Goal: Information Seeking & Learning: Learn about a topic

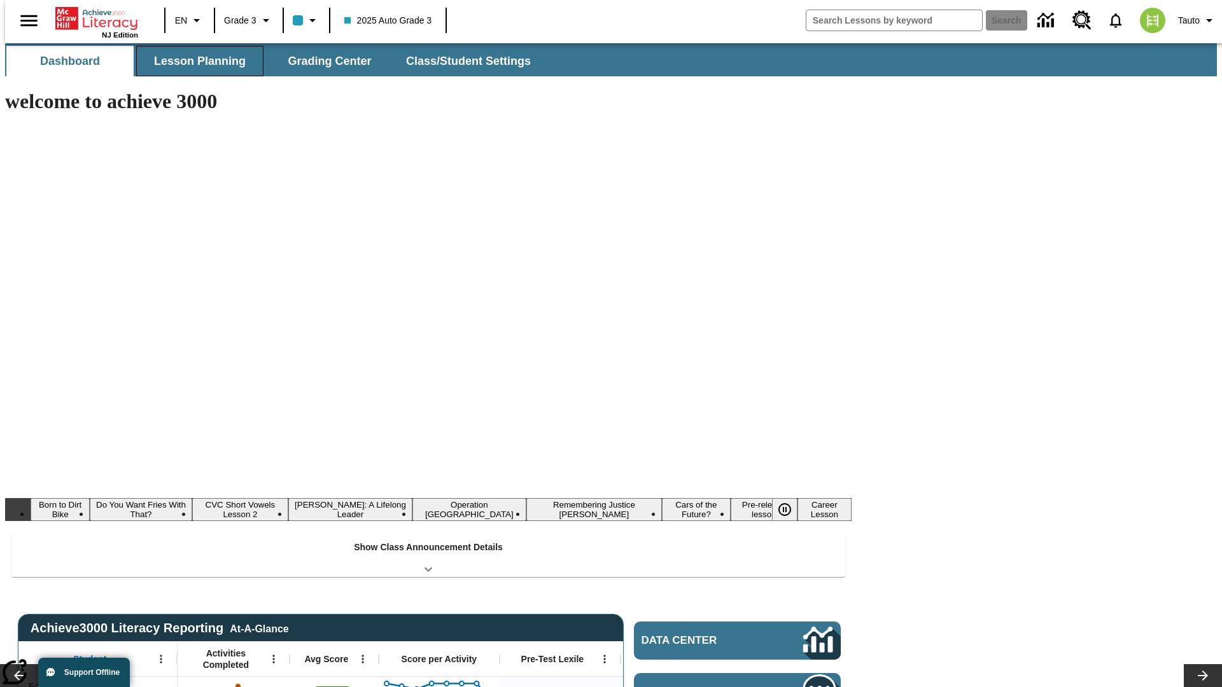
click at [195, 61] on button "Lesson Planning" at bounding box center [199, 61] width 127 height 31
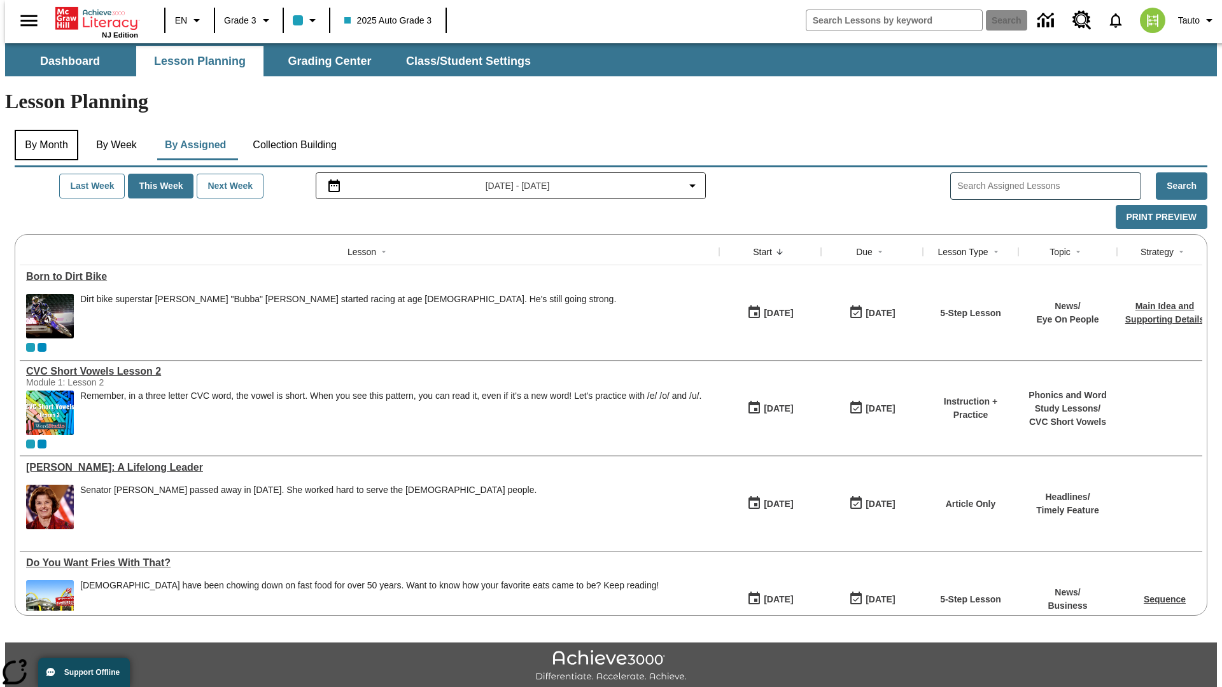
click at [43, 130] on button "By Month" at bounding box center [47, 145] width 64 height 31
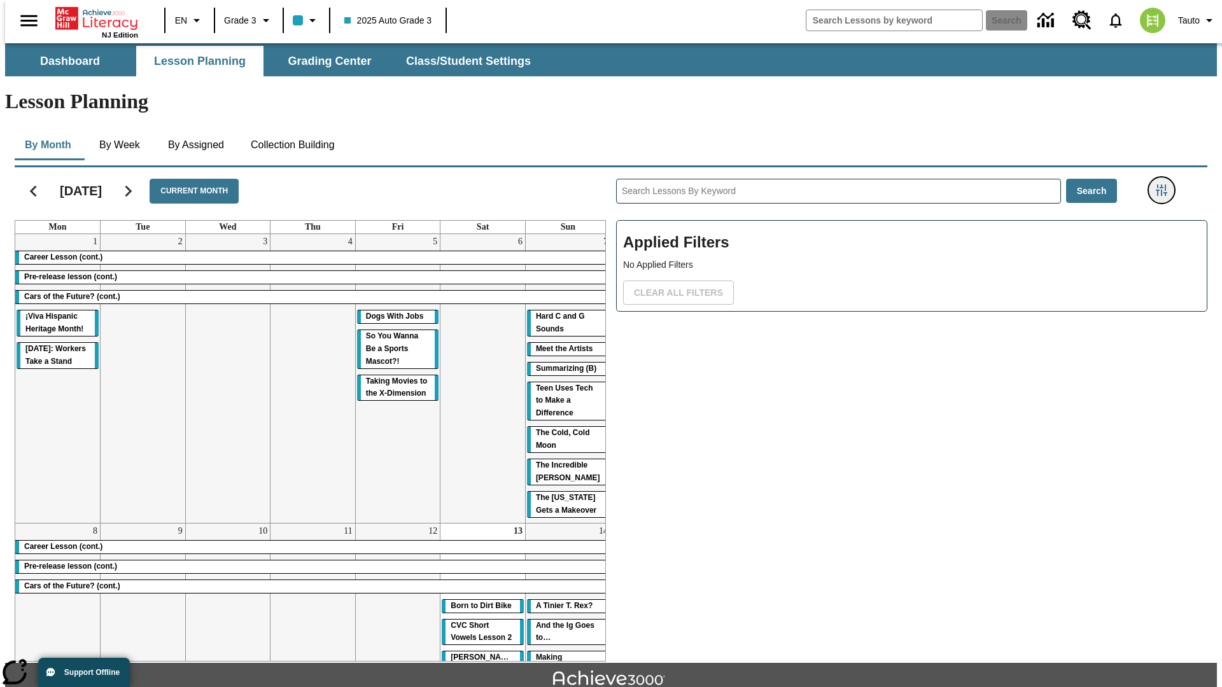
click at [1165, 185] on icon "Filters Side menu" at bounding box center [1161, 190] width 11 height 11
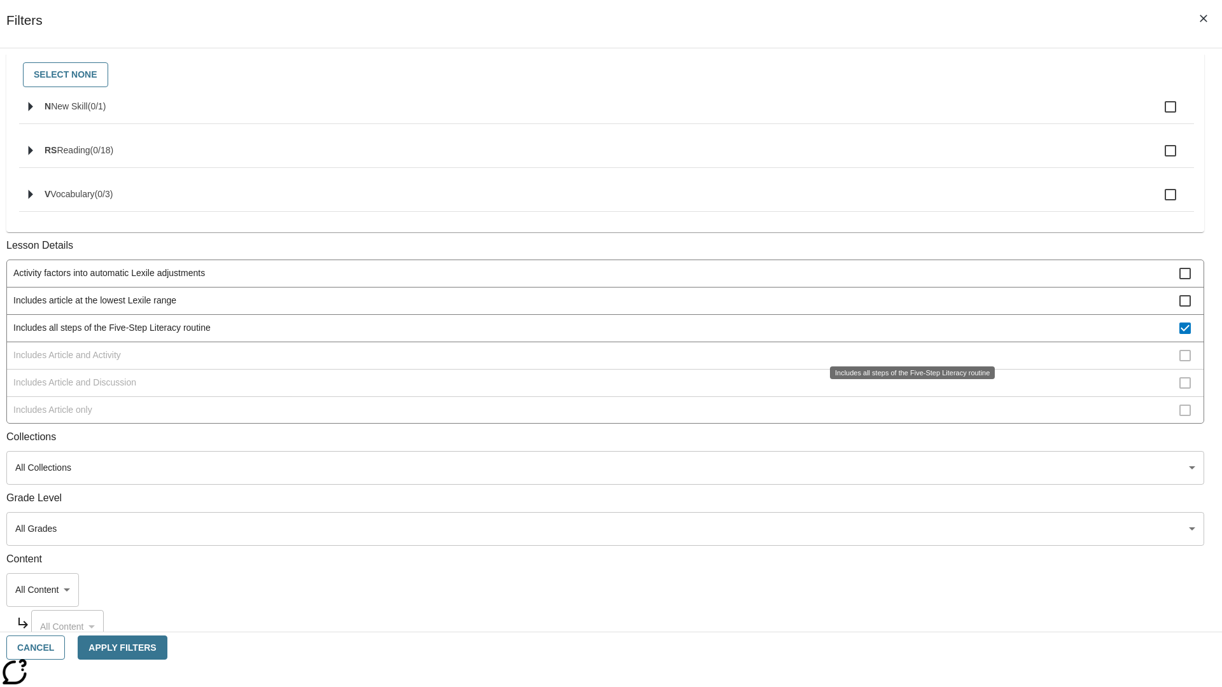
click at [908, 335] on span "Includes all steps of the Five-Step Literacy routine" at bounding box center [596, 327] width 1166 height 13
checkbox input "false"
click at [908, 362] on span "Includes Article and Activity" at bounding box center [596, 355] width 1166 height 13
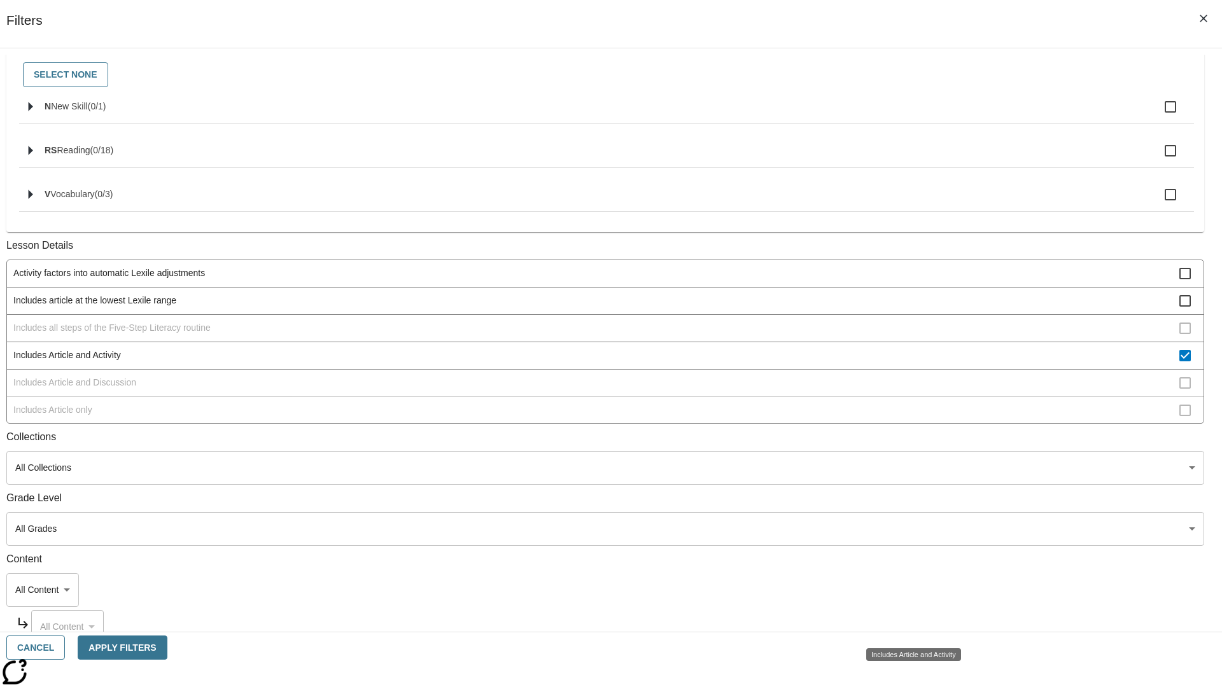
scroll to position [246, 0]
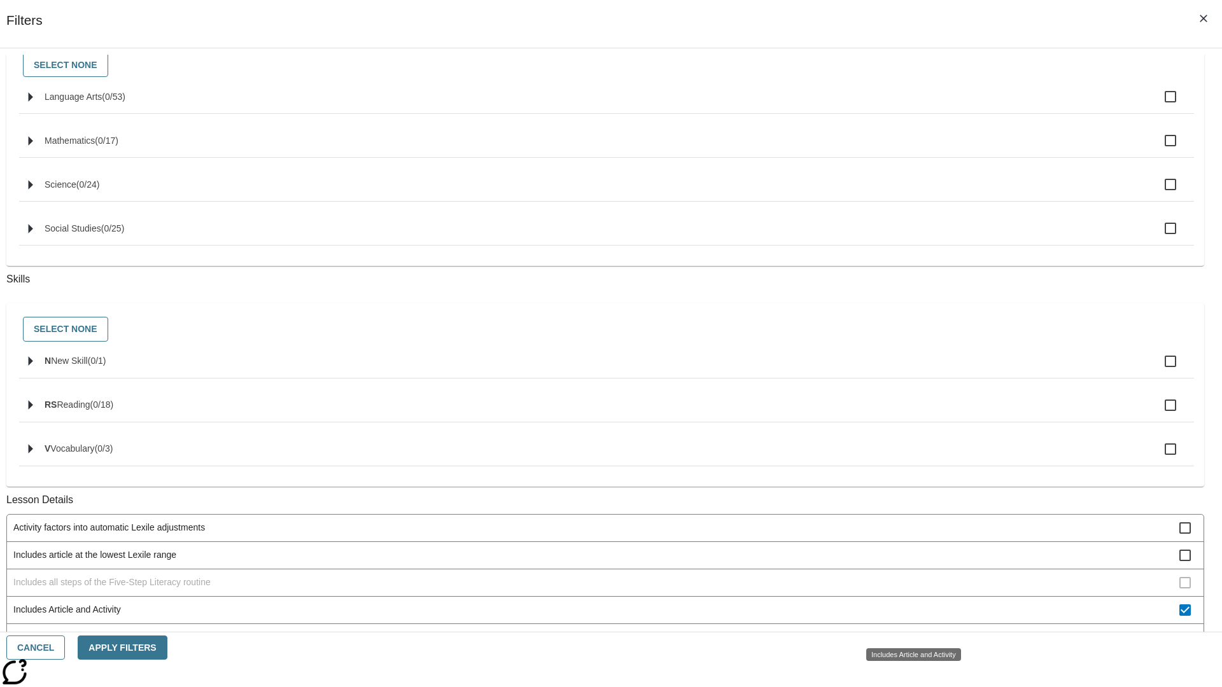
click at [908, 617] on span "Includes Article and Activity" at bounding box center [596, 609] width 1166 height 13
checkbox input "false"
click at [908, 631] on span "Includes Article and Discussion" at bounding box center [596, 637] width 1166 height 13
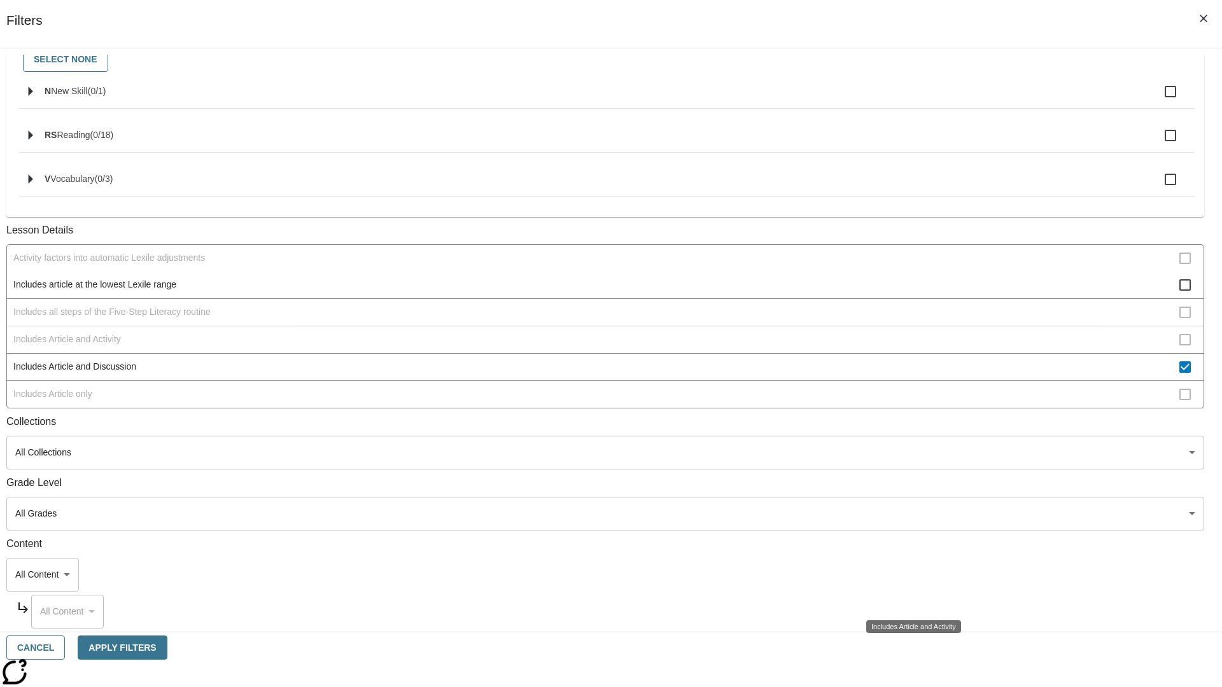
scroll to position [272, 0]
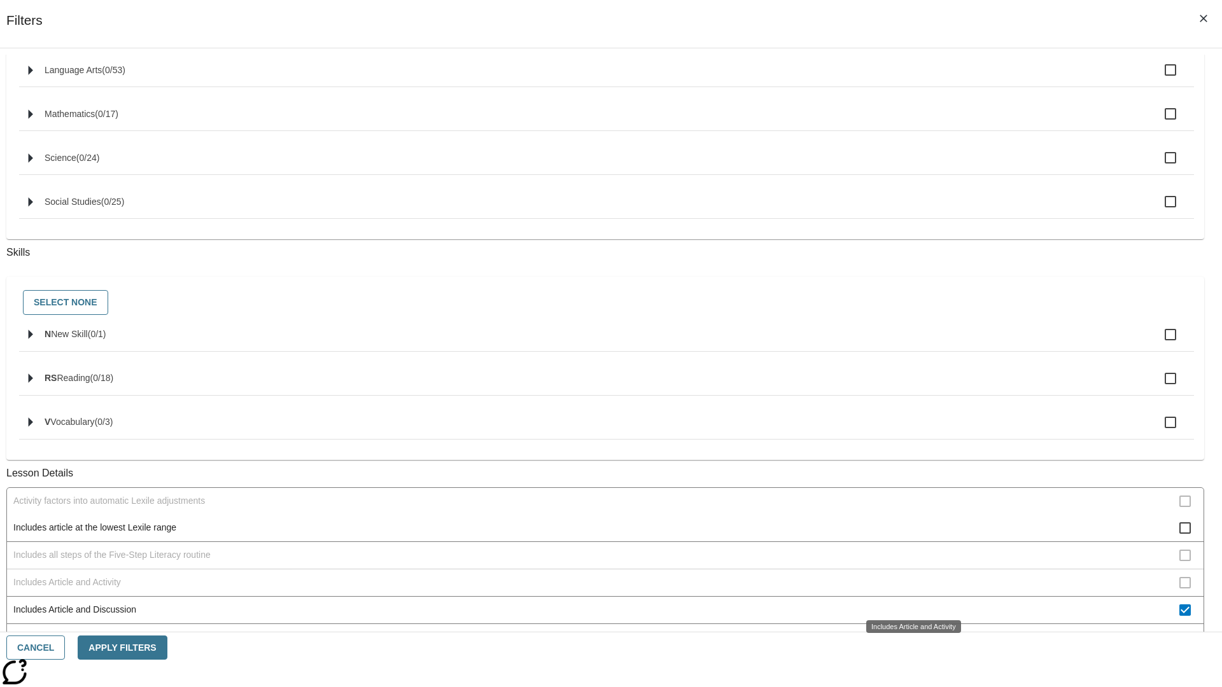
click at [908, 621] on div "Includes Article and Activity" at bounding box center [913, 627] width 95 height 13
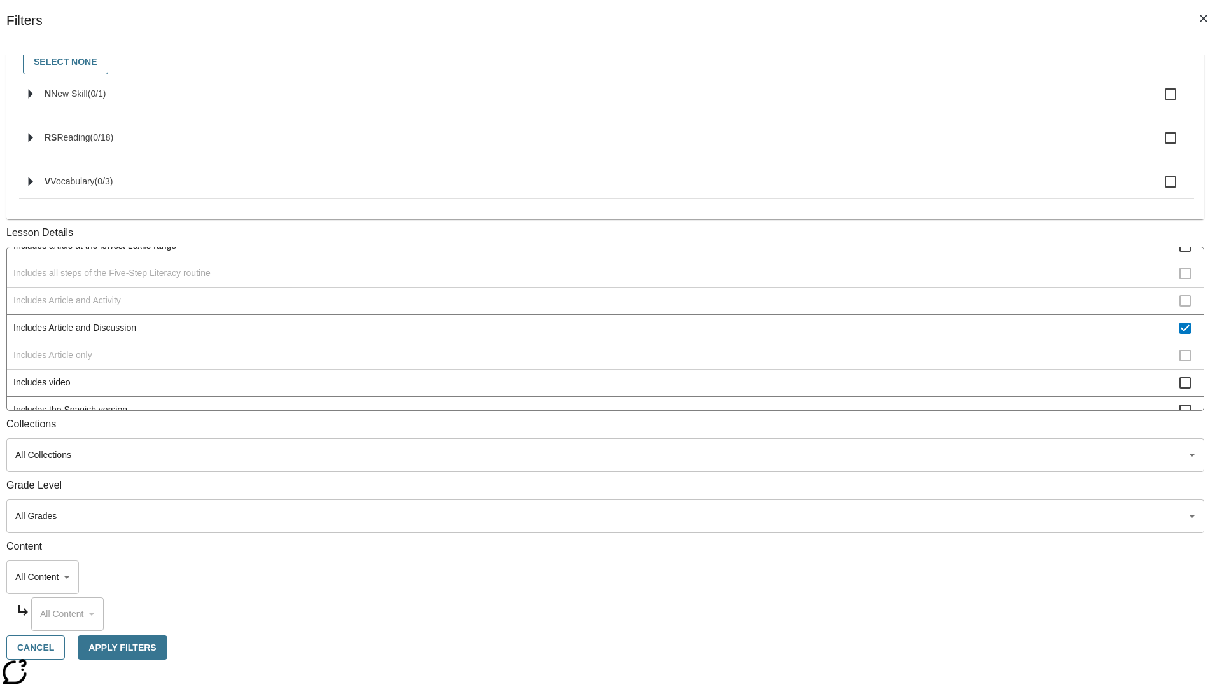
click at [907, 321] on span "Includes Article and Discussion" at bounding box center [596, 327] width 1166 height 13
checkbox input "false"
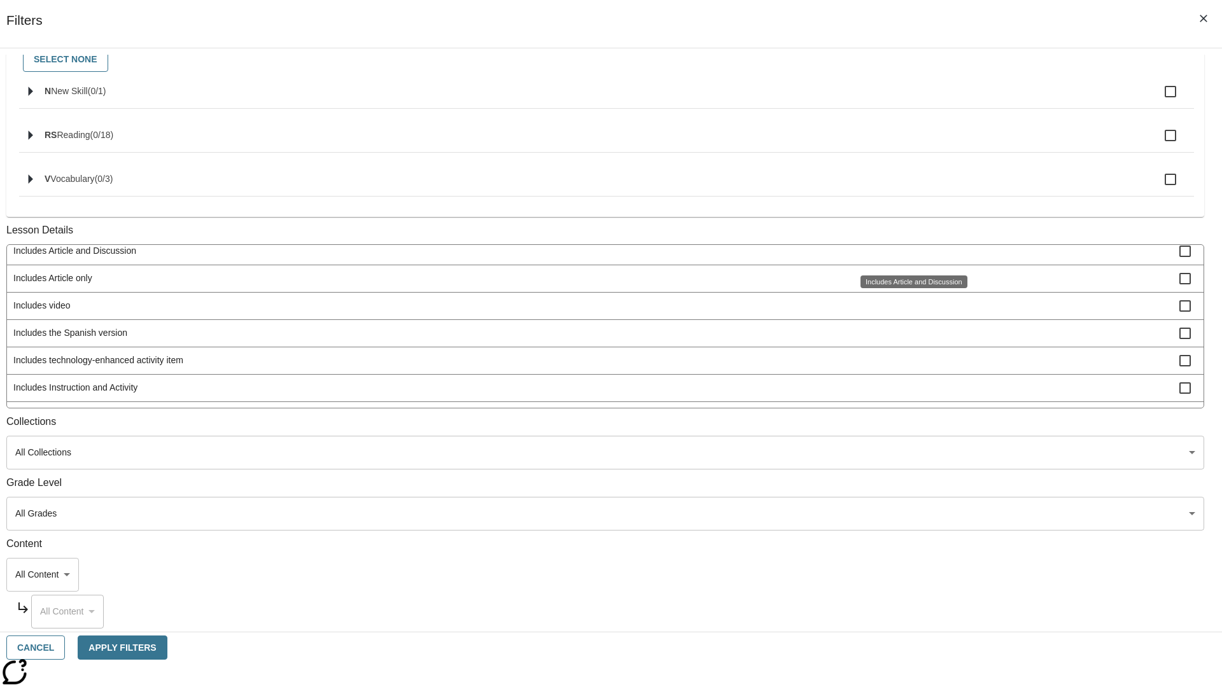
click at [908, 285] on span "Includes Article only" at bounding box center [596, 278] width 1166 height 13
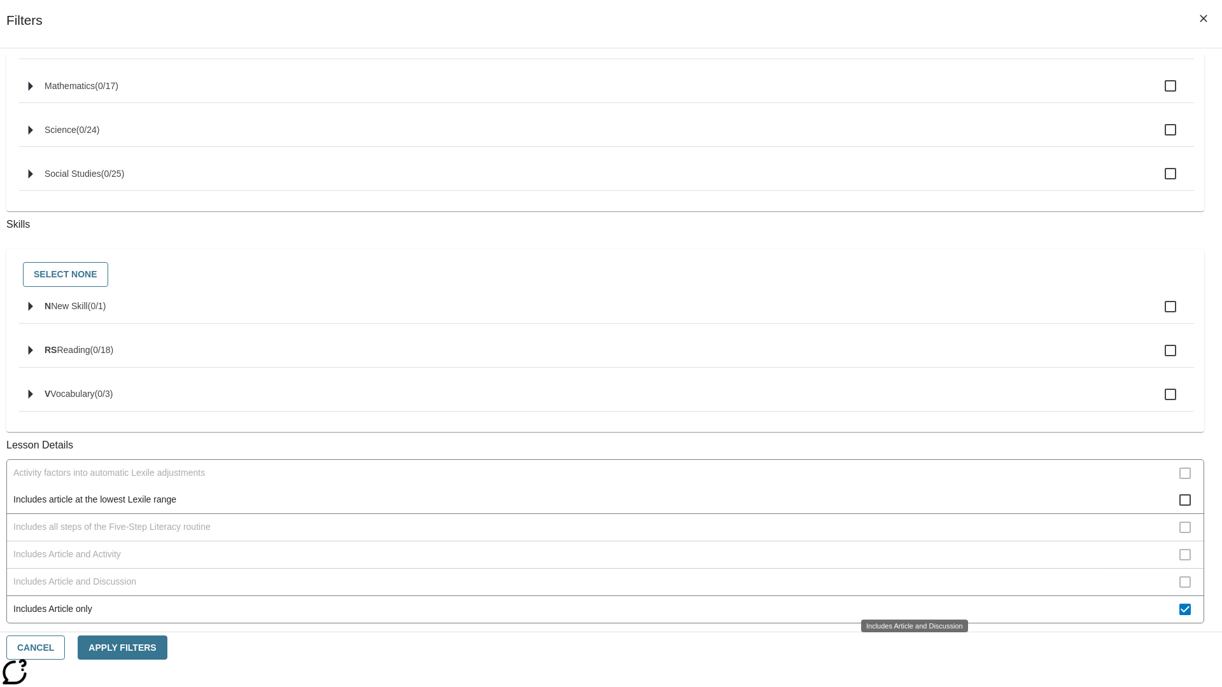
scroll to position [300, 0]
click at [908, 603] on span "Includes Article only" at bounding box center [596, 609] width 1166 height 13
checkbox input "false"
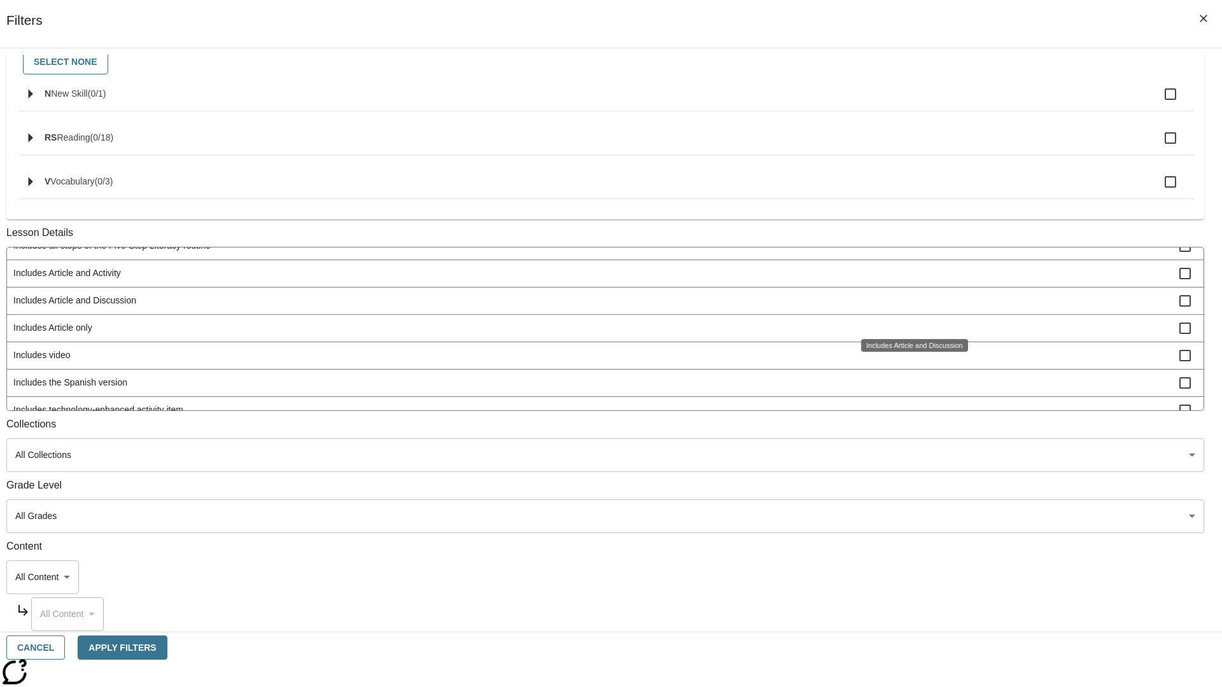
click at [908, 417] on span "Includes technology-enhanced activity item" at bounding box center [596, 410] width 1166 height 13
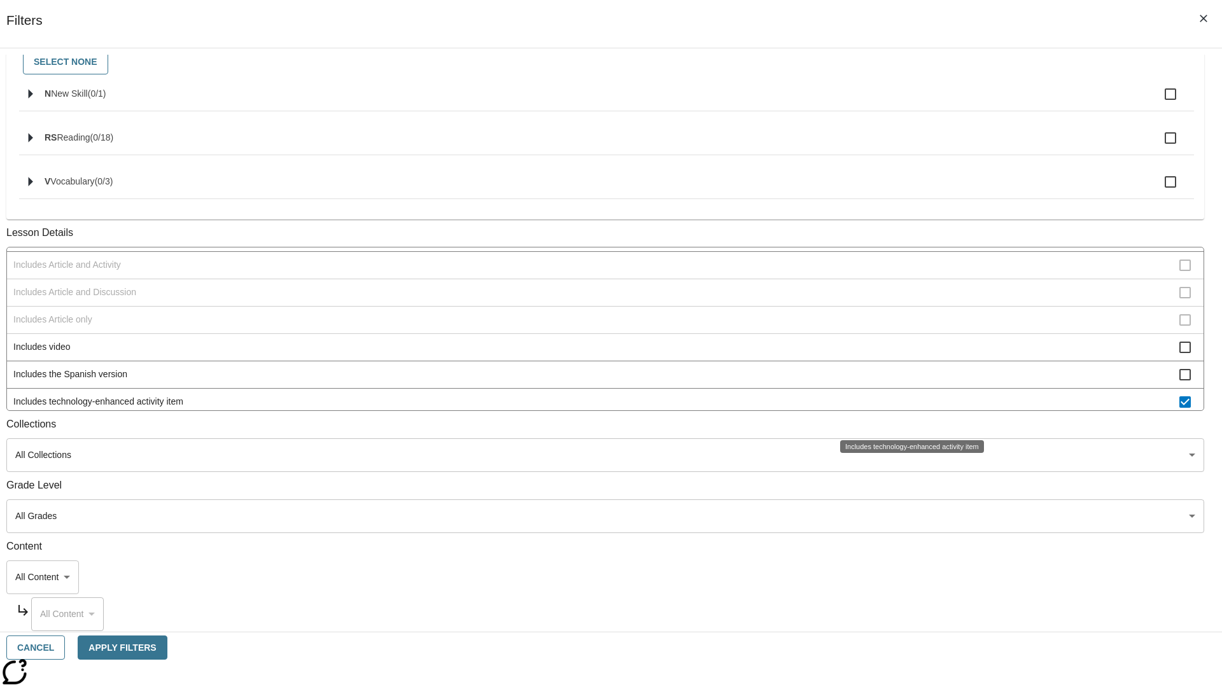
click at [908, 409] on span "Includes technology-enhanced activity item" at bounding box center [596, 401] width 1166 height 13
checkbox input "false"
click at [908, 423] on span "Includes Instruction and Activity" at bounding box center [596, 429] width 1166 height 13
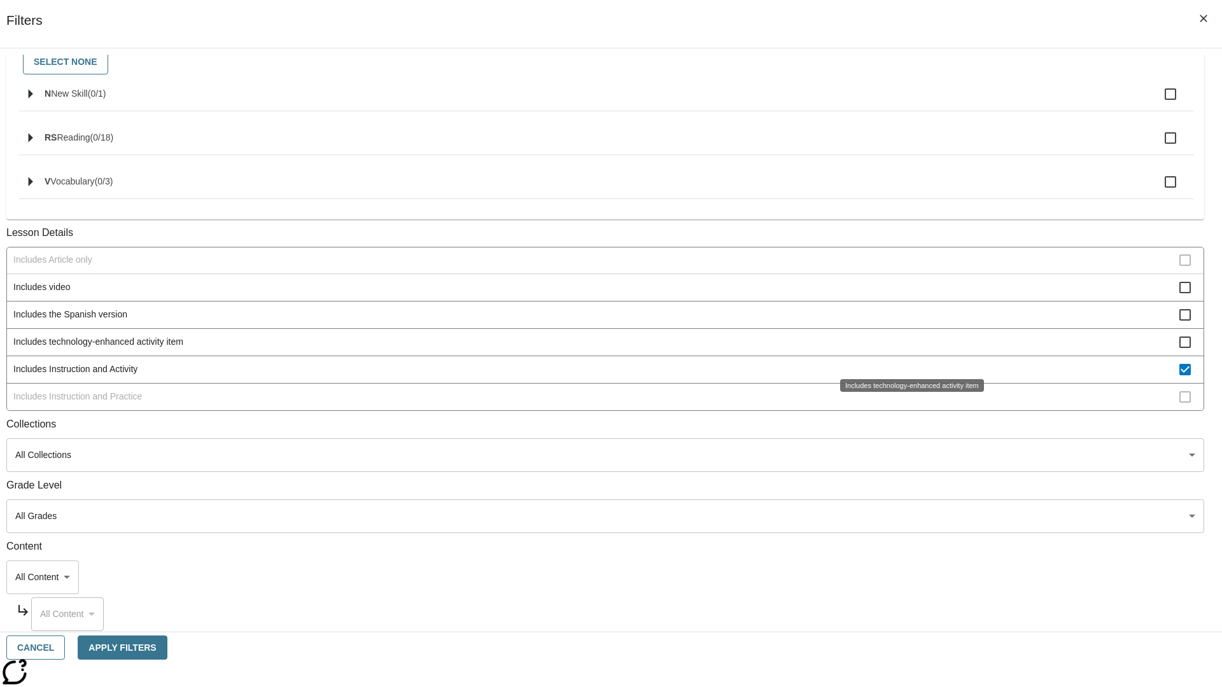
click at [908, 376] on span "Includes Instruction and Activity" at bounding box center [596, 369] width 1166 height 13
checkbox input "false"
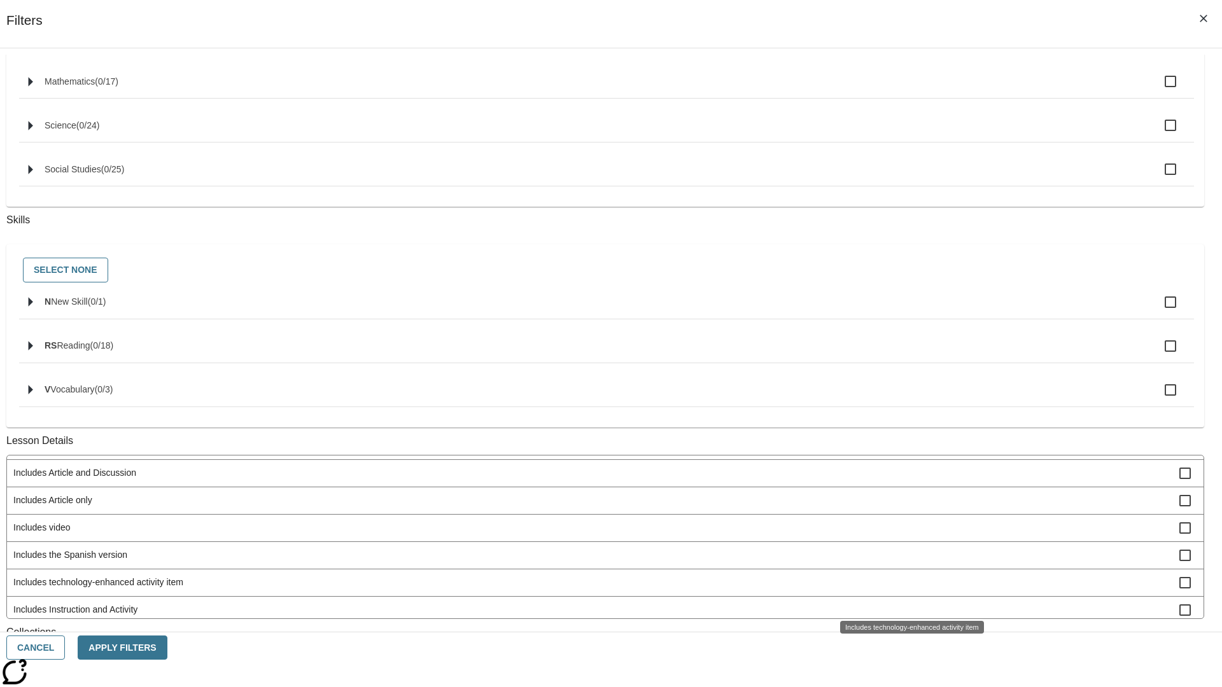
click at [908, 631] on span "Includes Instruction and Practice" at bounding box center [596, 637] width 1166 height 13
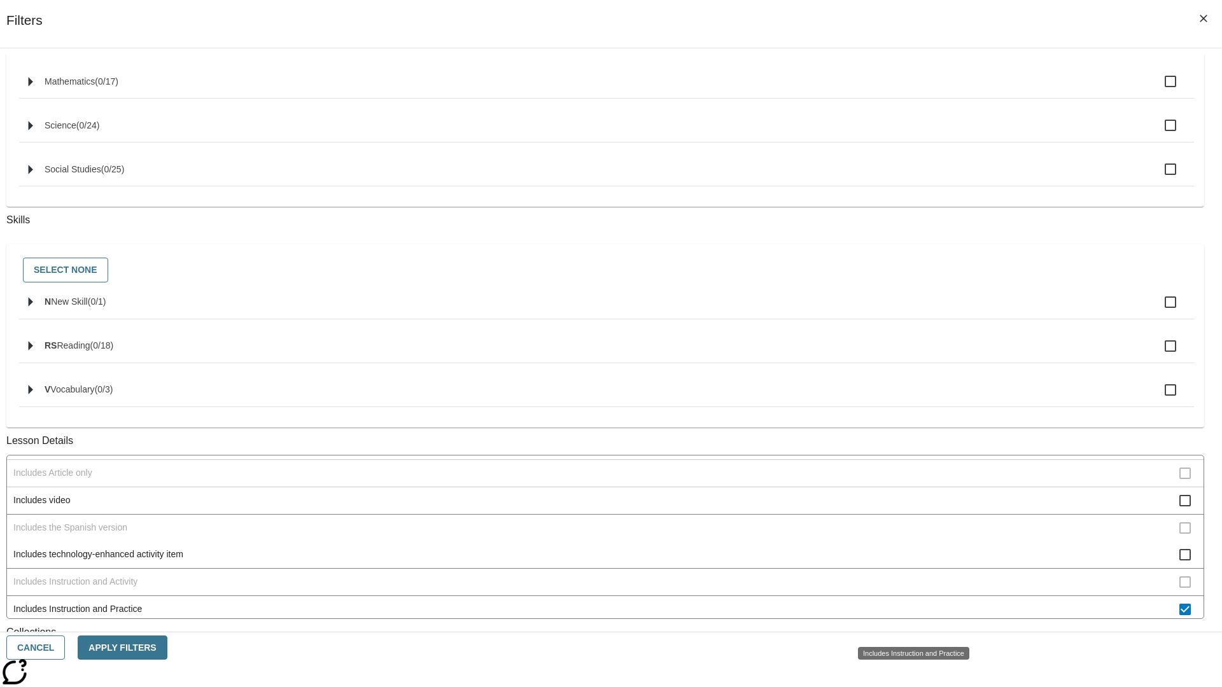
click at [908, 616] on span "Includes Instruction and Practice" at bounding box center [596, 609] width 1166 height 13
checkbox input "false"
click at [908, 343] on span "Activity factors into automatic Lexile adjustments" at bounding box center [596, 336] width 1166 height 13
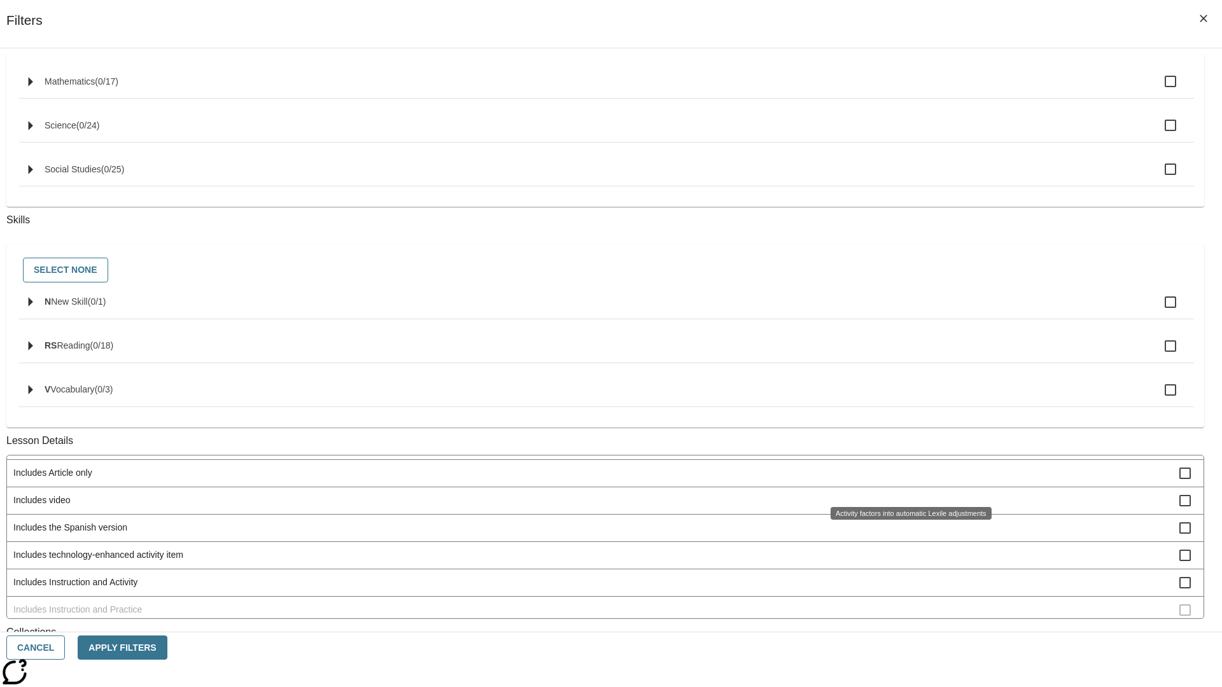
scroll to position [0, 0]
click at [908, 475] on span "Activity factors into automatic Lexile adjustments" at bounding box center [596, 468] width 1166 height 13
checkbox input "false"
click at [908, 503] on span "Includes article at the lowest Lexile range" at bounding box center [596, 495] width 1166 height 13
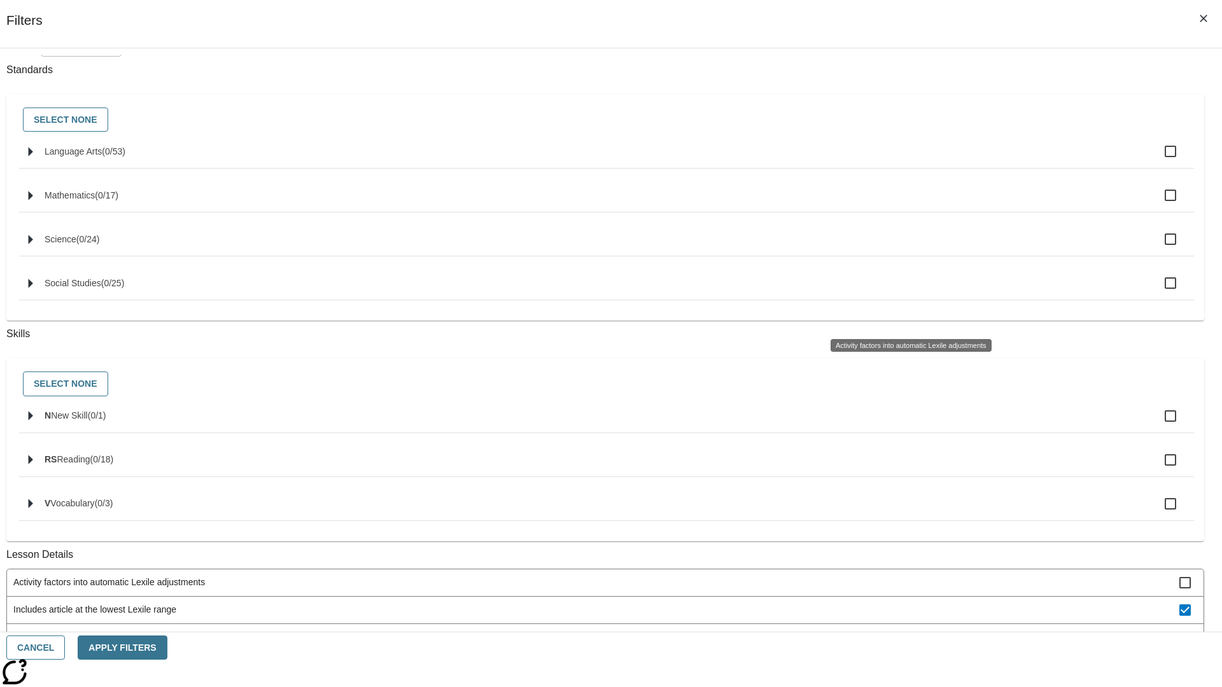
scroll to position [473, 0]
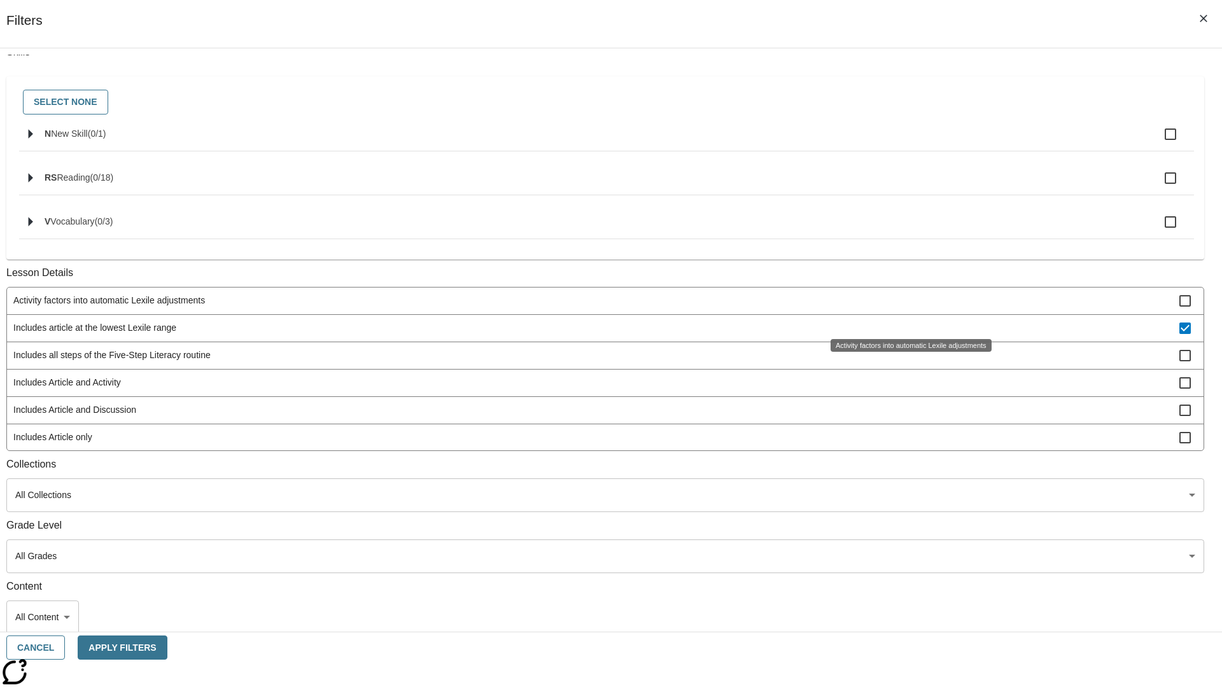
click at [907, 321] on span "Includes article at the lowest Lexile range" at bounding box center [596, 327] width 1166 height 13
checkbox input "false"
